Goal: Ask a question

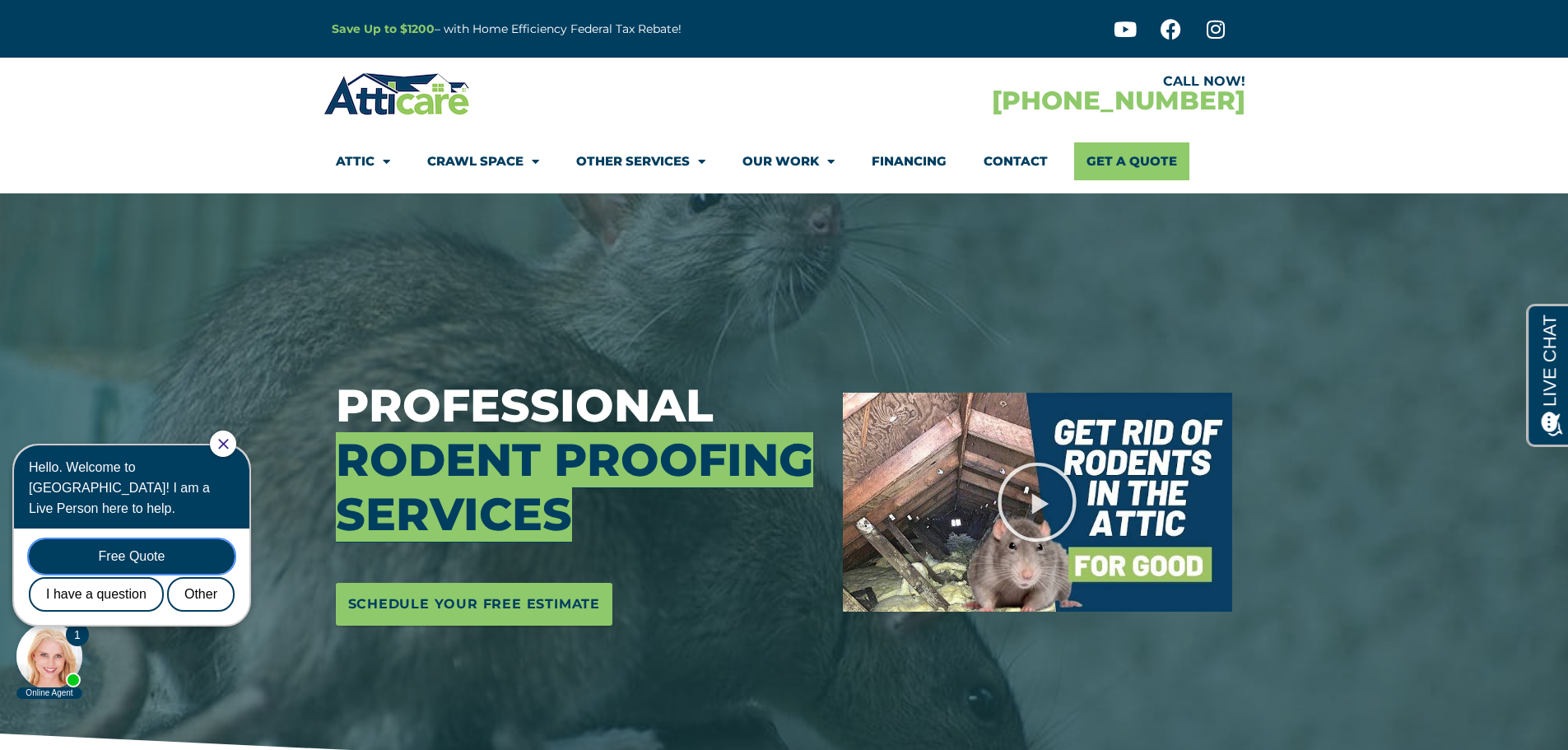
click at [129, 539] on div "Free Quote" at bounding box center [132, 557] width 206 height 35
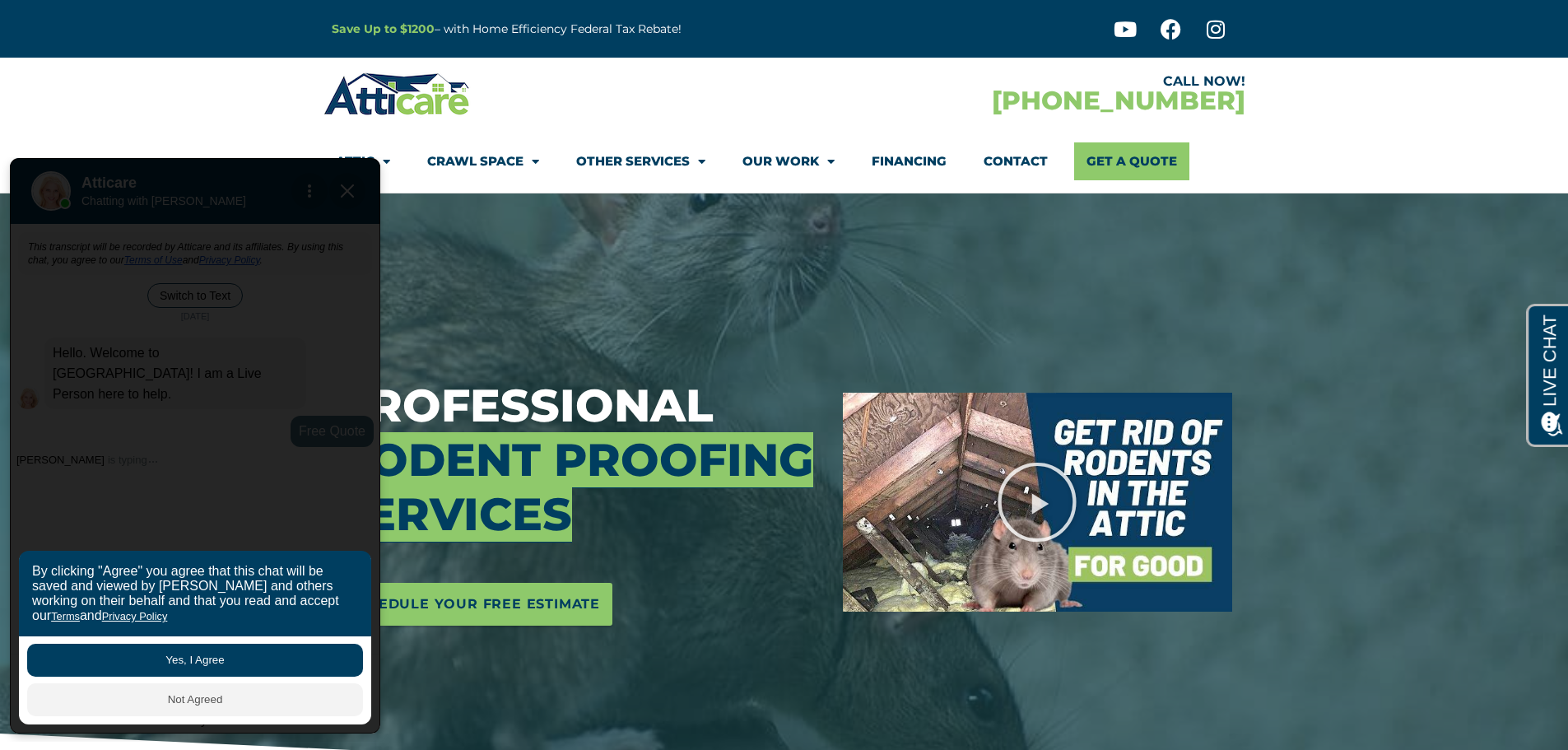
click at [208, 663] on button "Yes, I Agree" at bounding box center [194, 661] width 336 height 33
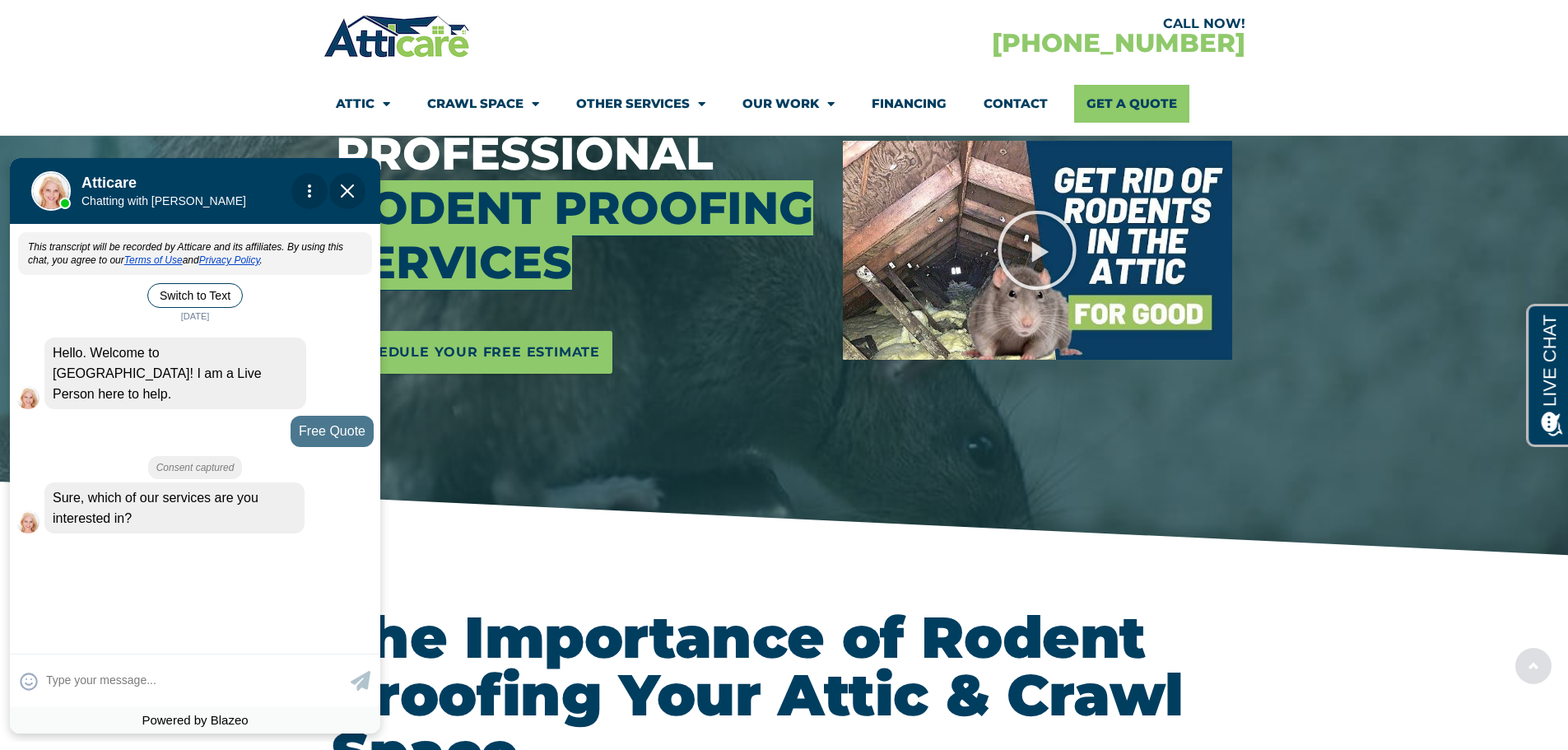
scroll to position [274, 0]
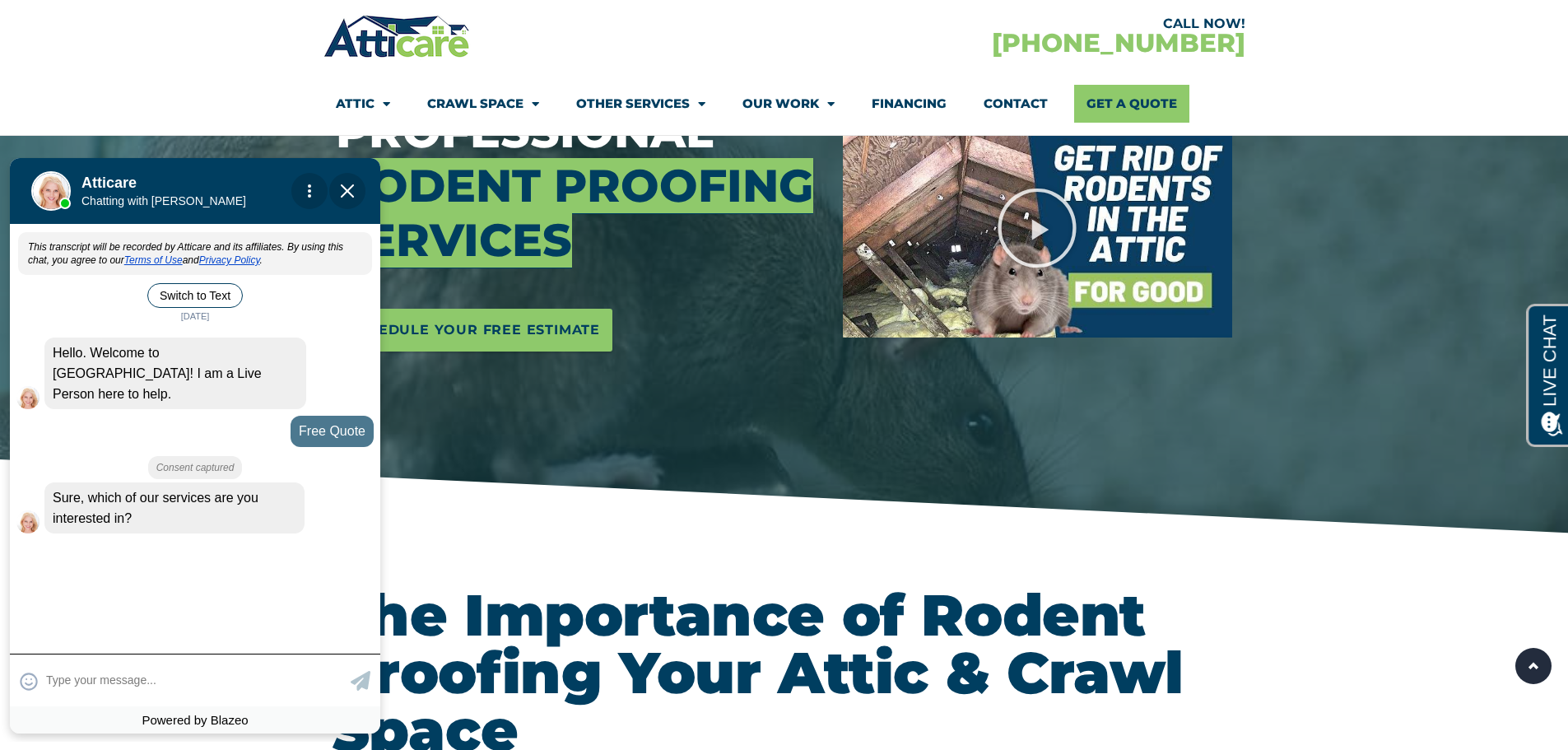
click at [151, 674] on textarea at bounding box center [196, 680] width 301 height 32
type input "rodent exclusion. I have old s"
type textarea "rodent exclusion. I have old screens that need replacing"
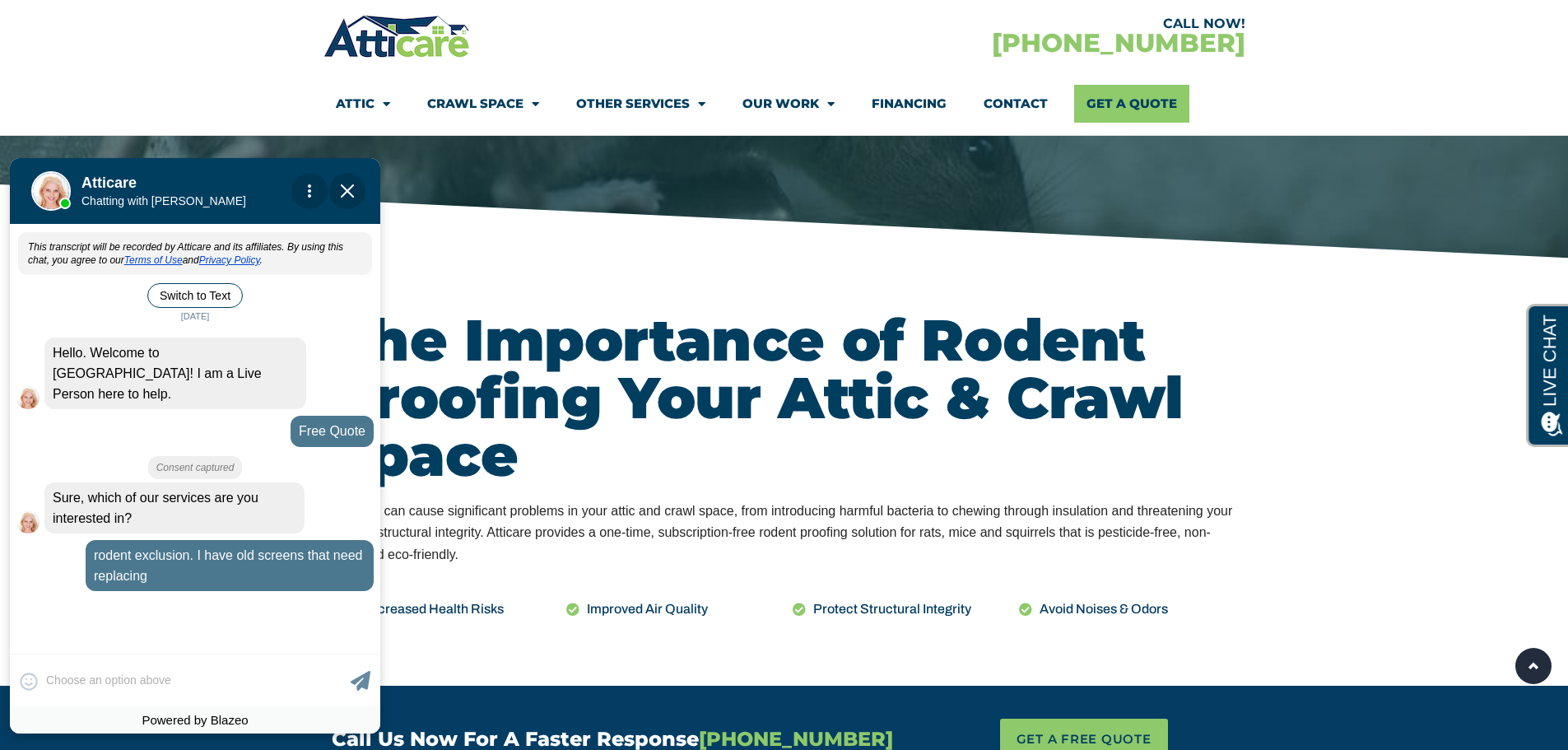
scroll to position [38, 0]
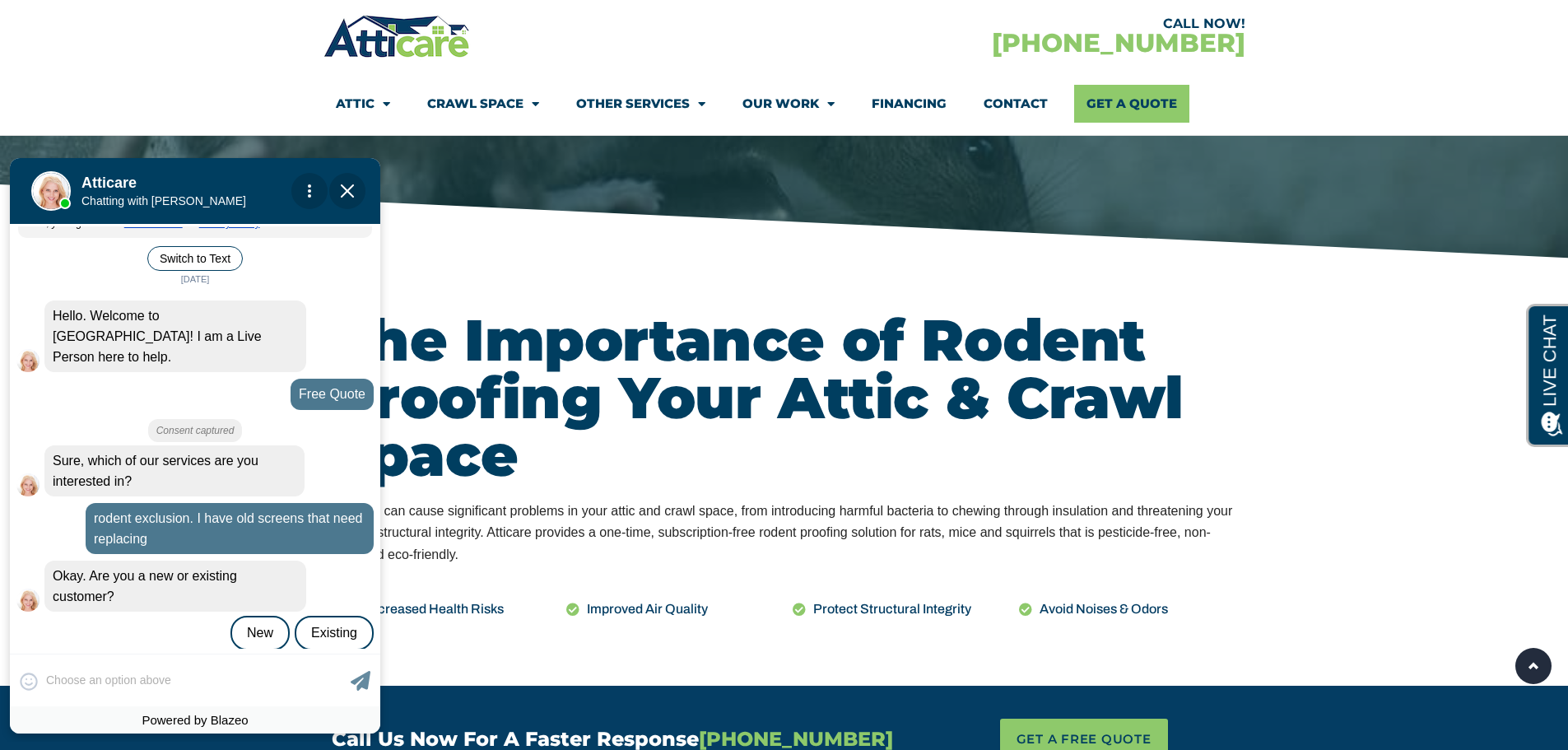
click at [118, 680] on div "😀 😁 😂 😃 😄 😅 😆 😇 😈 😉 😊 😋 😌 😍 😎 😏 😐 😑 😒 😓 😔 😕 😖 😗 😘 😛 😝 😞 😟 😠 😡 😢 😣 😤 😥 😦 Skip ph…" at bounding box center [194, 680] width 370 height 53
click at [254, 616] on div "New" at bounding box center [261, 634] width 60 height 35
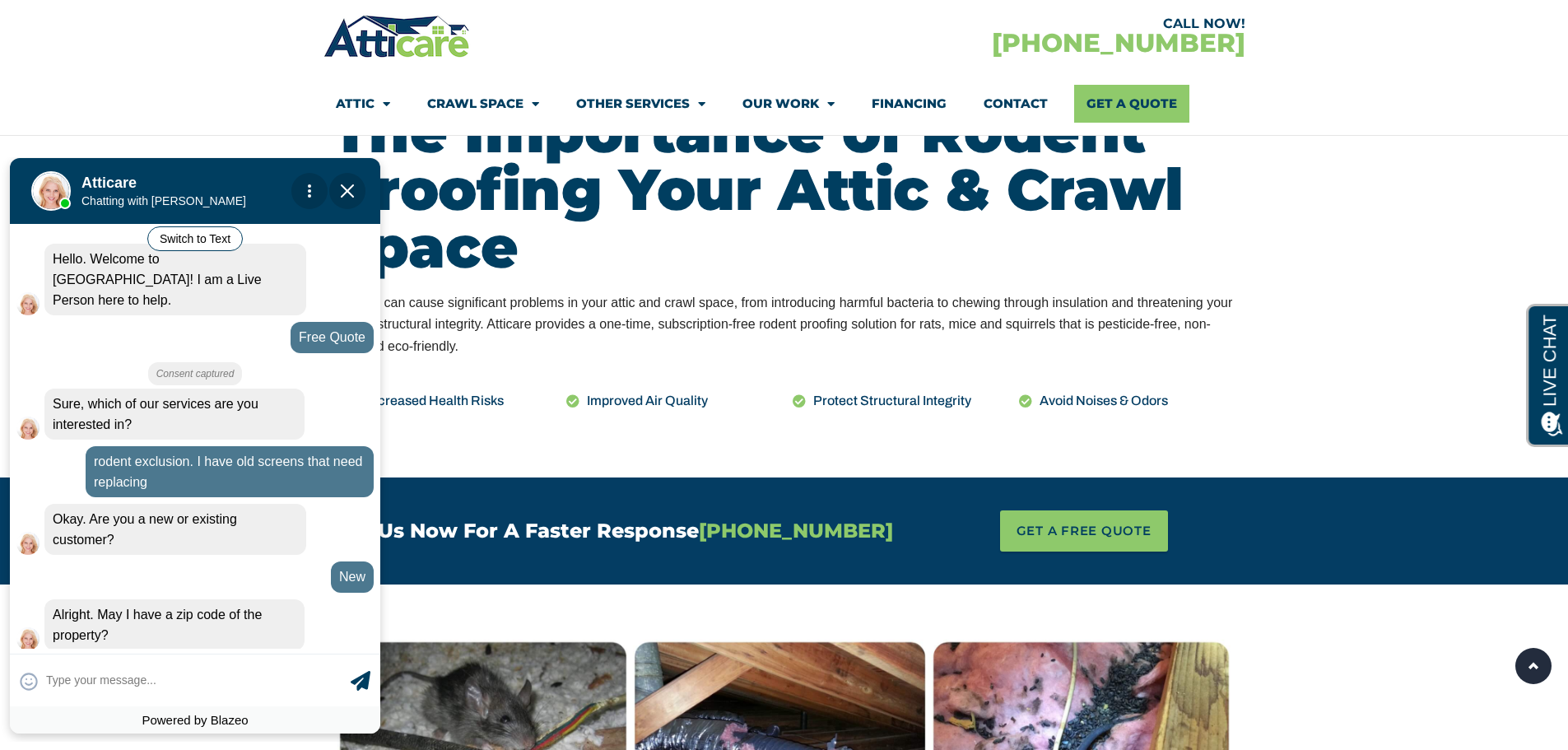
scroll to position [823, 0]
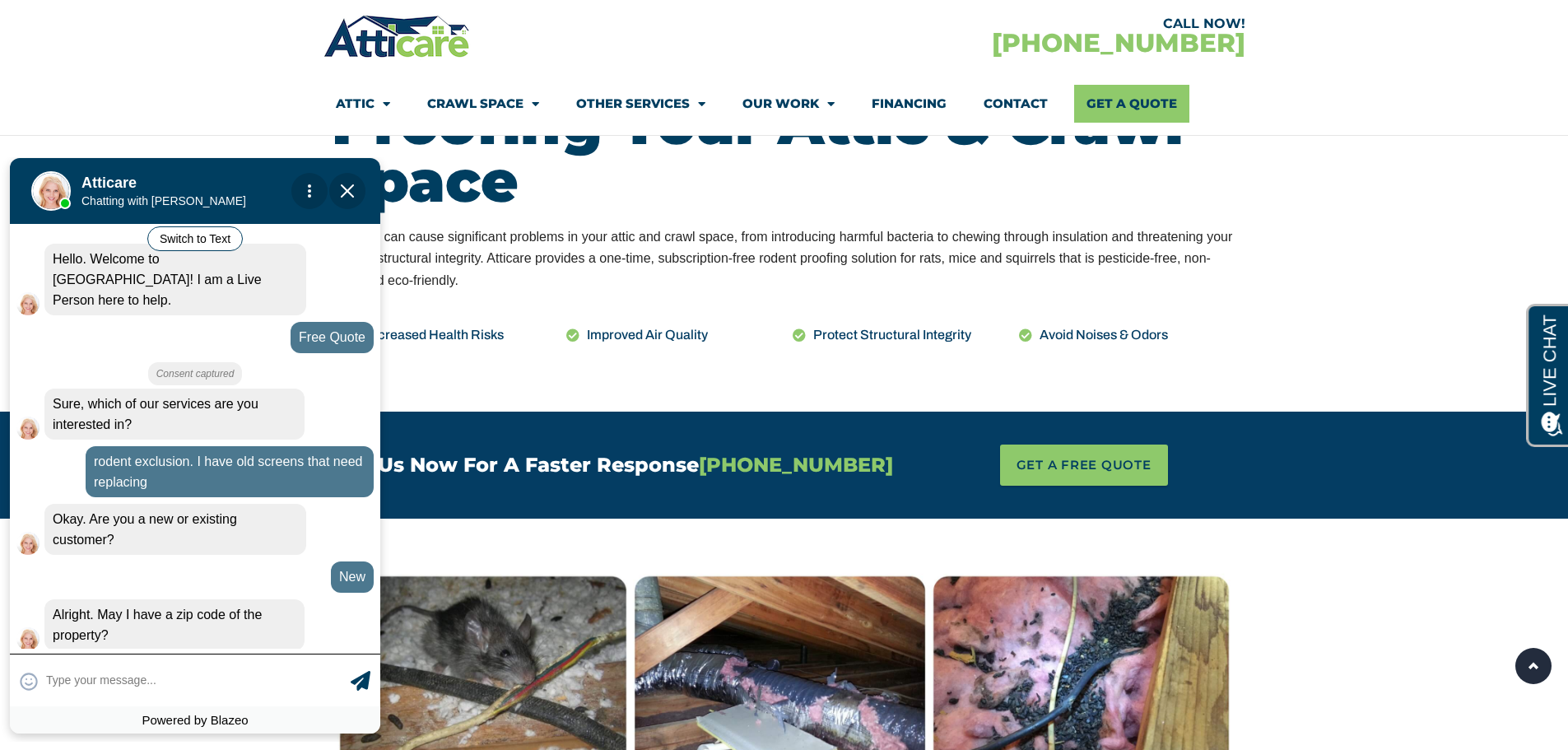
click at [132, 686] on textarea at bounding box center [196, 680] width 301 height 32
type input "94002"
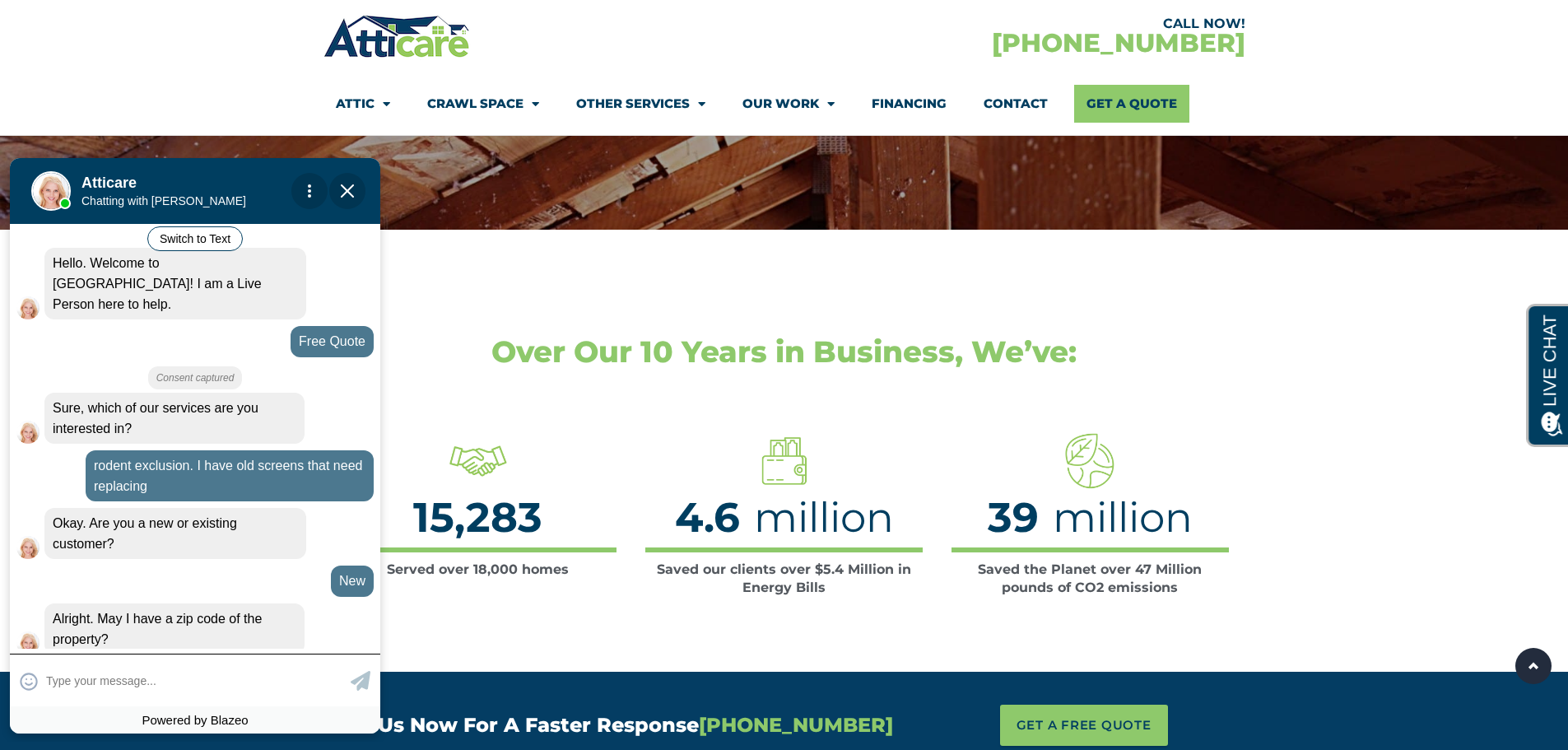
scroll to position [0, 0]
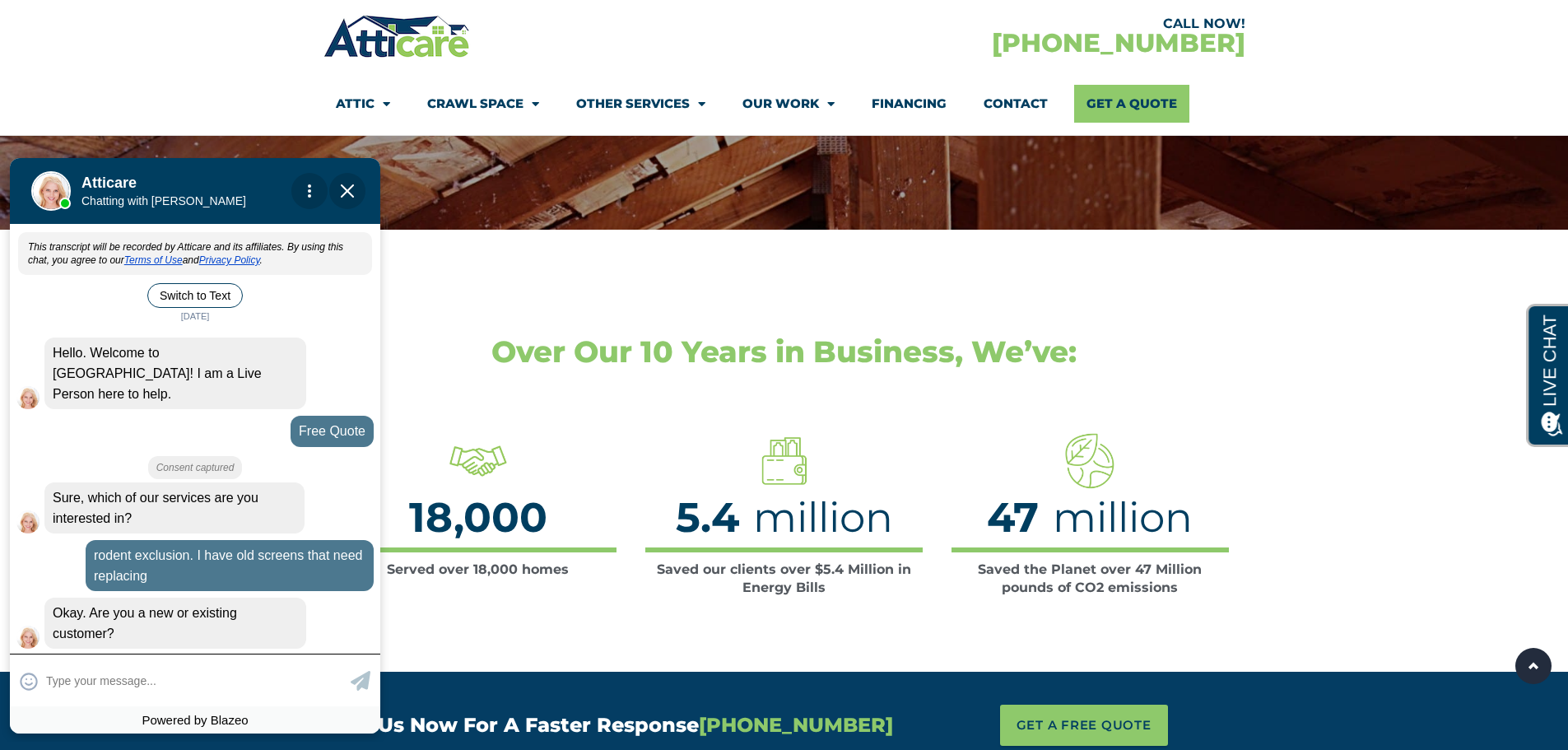
click at [152, 681] on input "text" at bounding box center [196, 680] width 301 height 32
type input "[PERSON_NAME]"
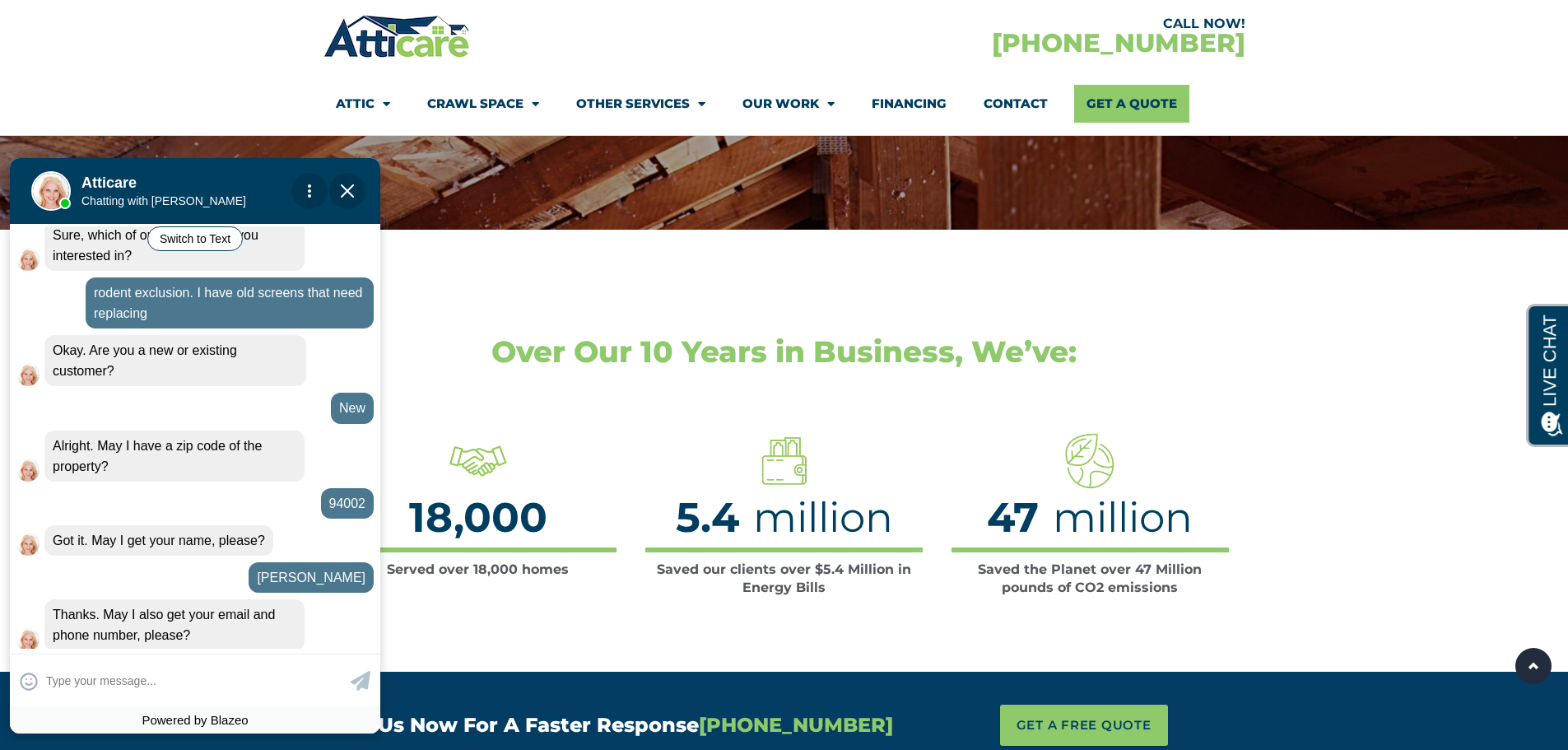
scroll to position [297, 0]
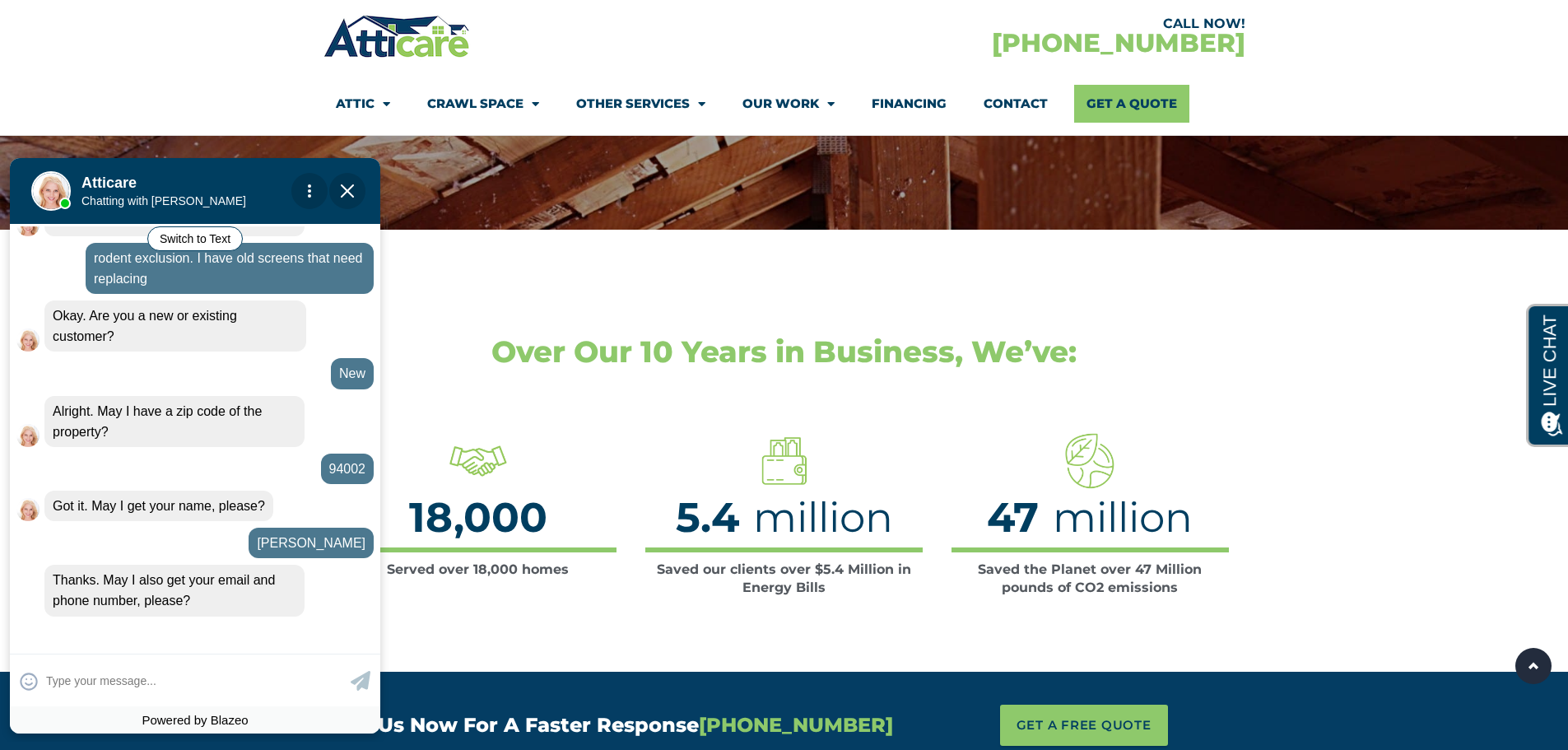
drag, startPoint x: 181, startPoint y: 626, endPoint x: 204, endPoint y: 618, distance: 24.4
click at [184, 626] on apexchat_message_left "Are you there? 11:46 am" at bounding box center [195, 636] width 358 height 31
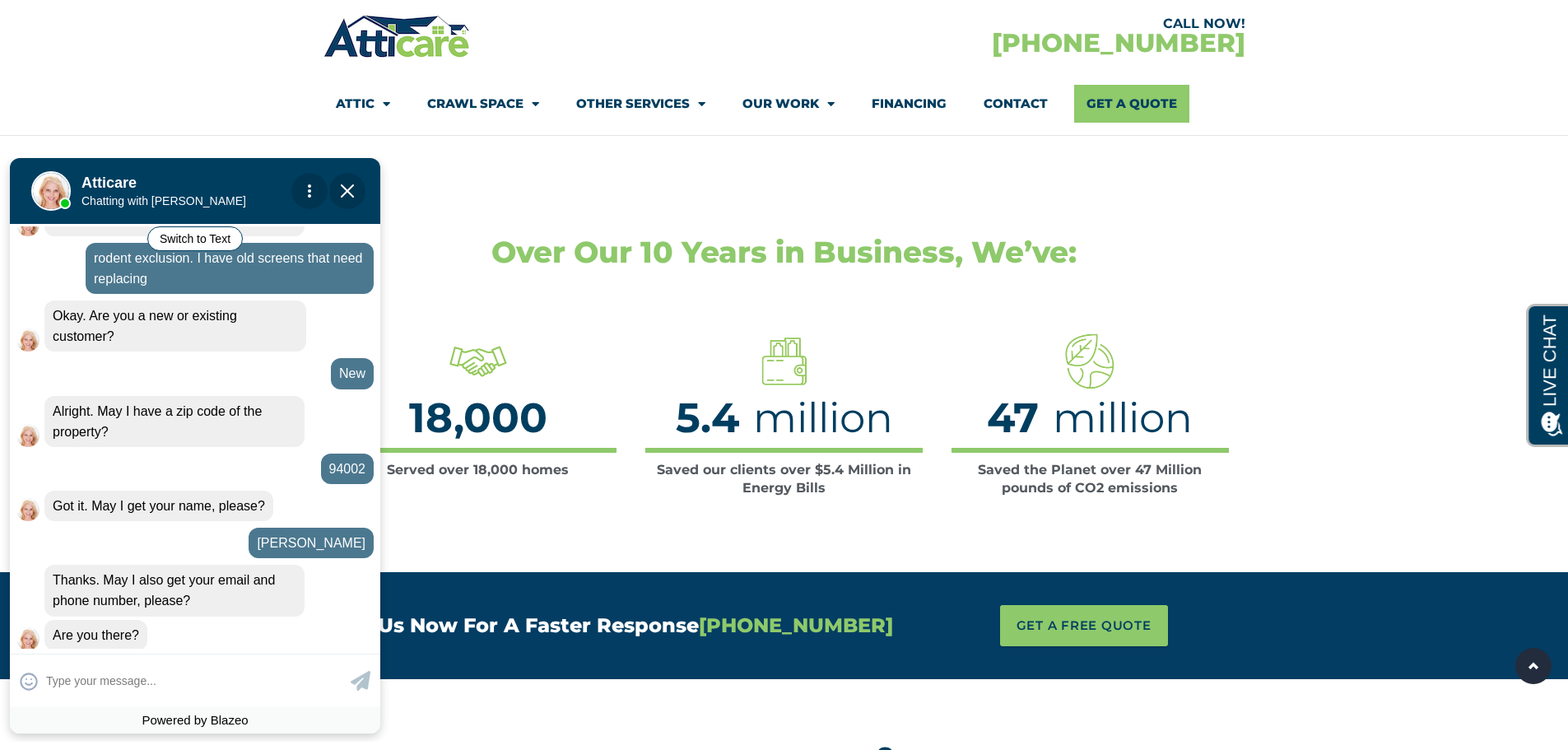
scroll to position [3157, 0]
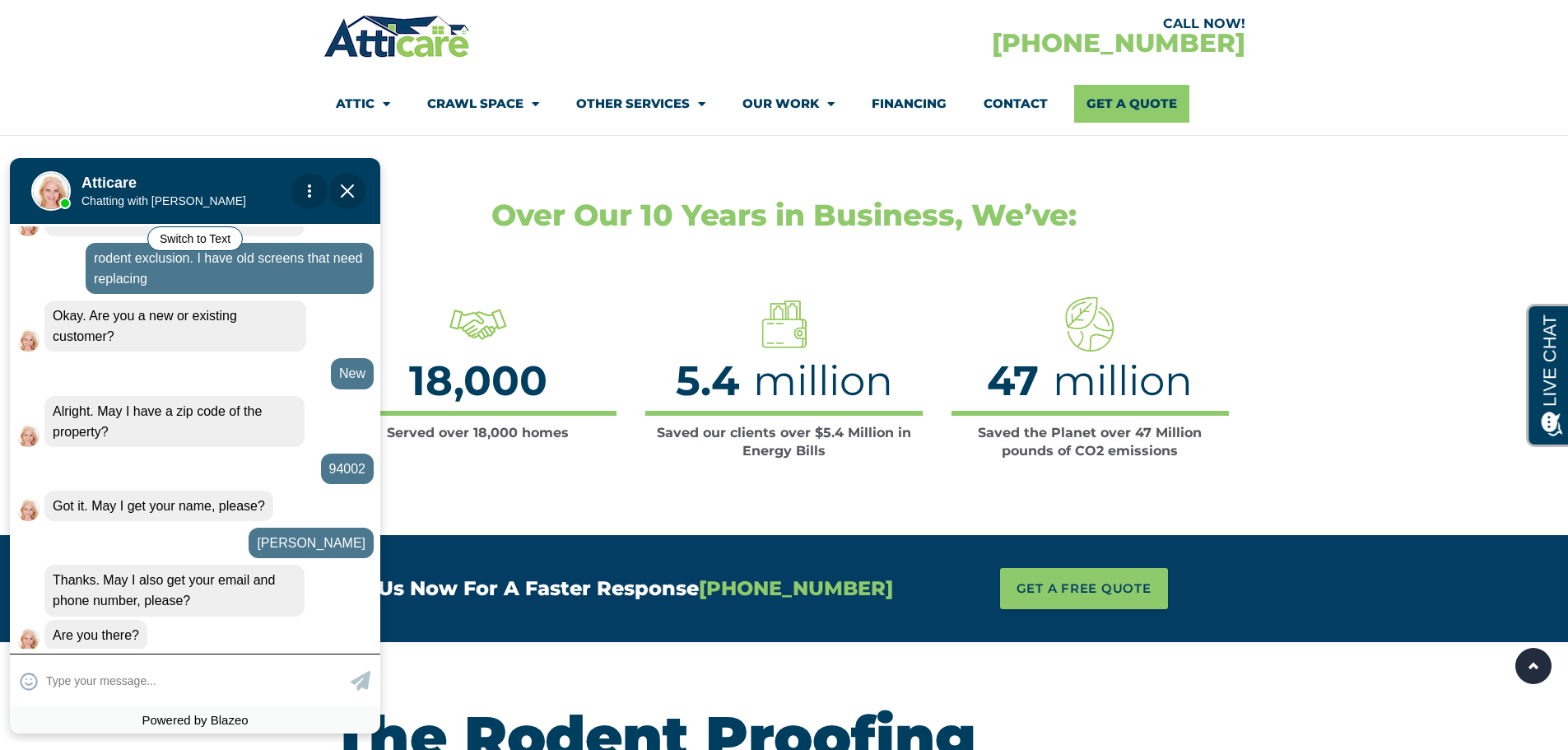
click at [128, 681] on input "text" at bounding box center [196, 680] width 301 height 32
click at [347, 191] on img "Close Chat" at bounding box center [348, 191] width 13 height 13
